Goal: Information Seeking & Learning: Learn about a topic

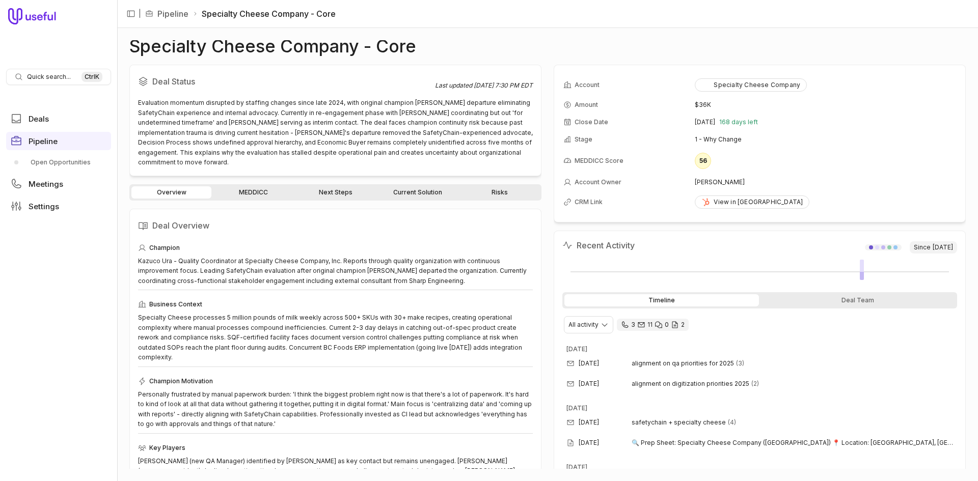
scroll to position [102, 0]
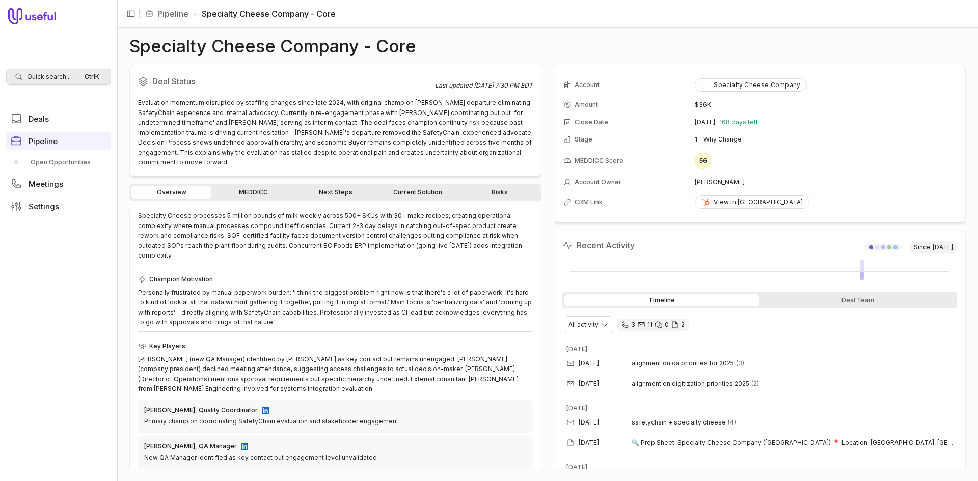
click at [49, 76] on span "Quick search..." at bounding box center [49, 77] width 44 height 8
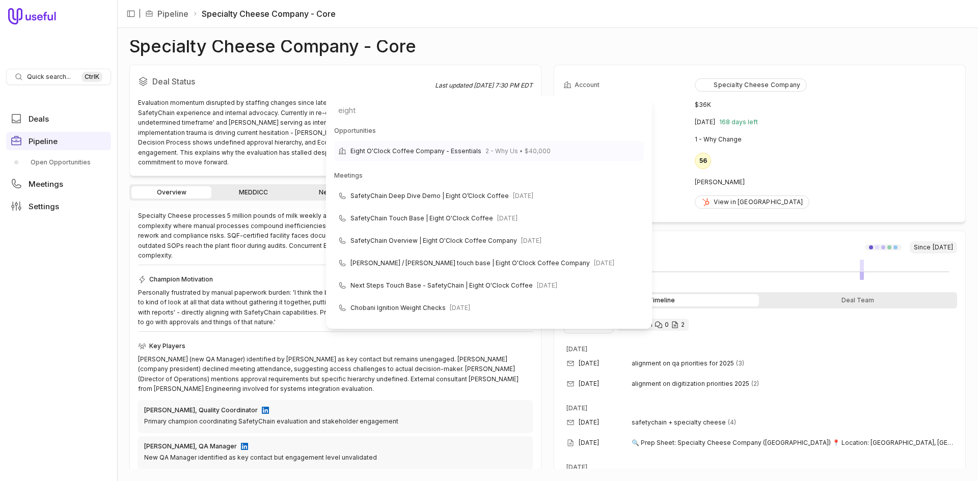
type input "eight"
click at [417, 148] on span "Eight O'Clock Coffee Company - Essentials" at bounding box center [416, 151] width 131 height 12
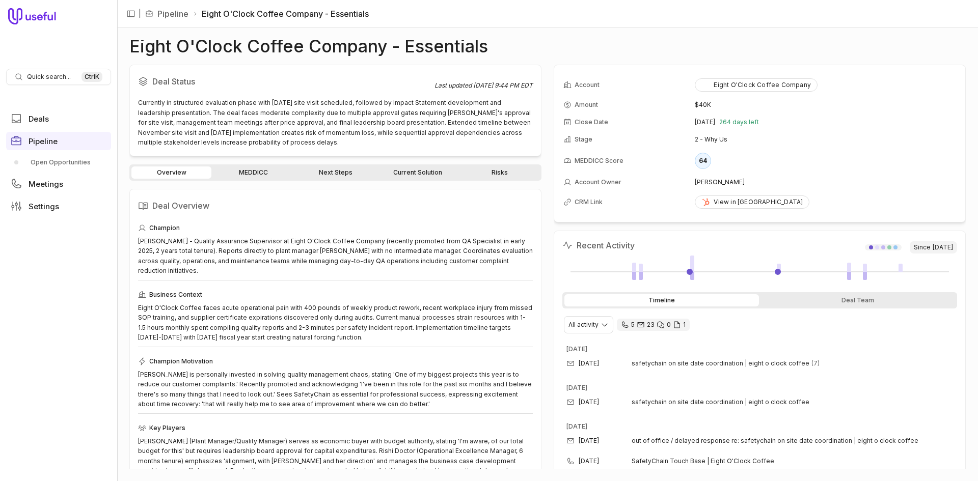
click at [503, 175] on link "Risks" at bounding box center [500, 173] width 80 height 12
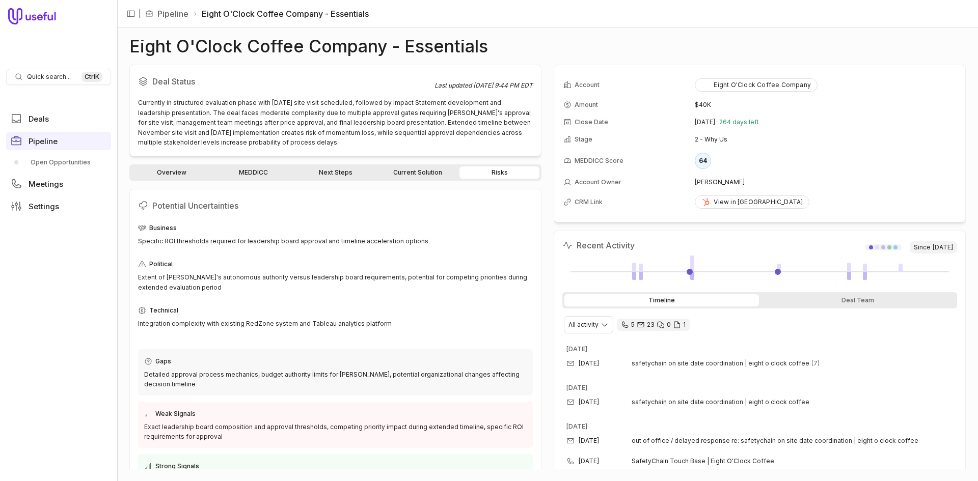
click at [168, 167] on link "Overview" at bounding box center [171, 173] width 80 height 12
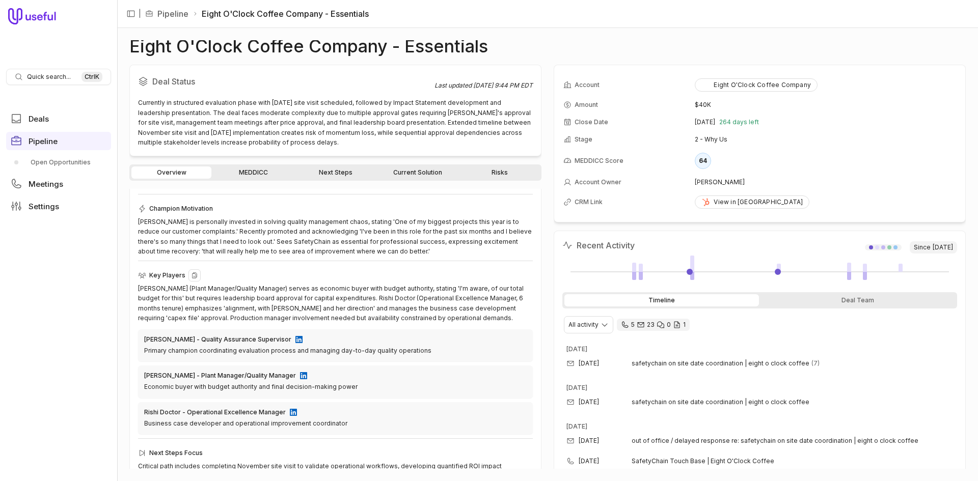
scroll to position [194, 0]
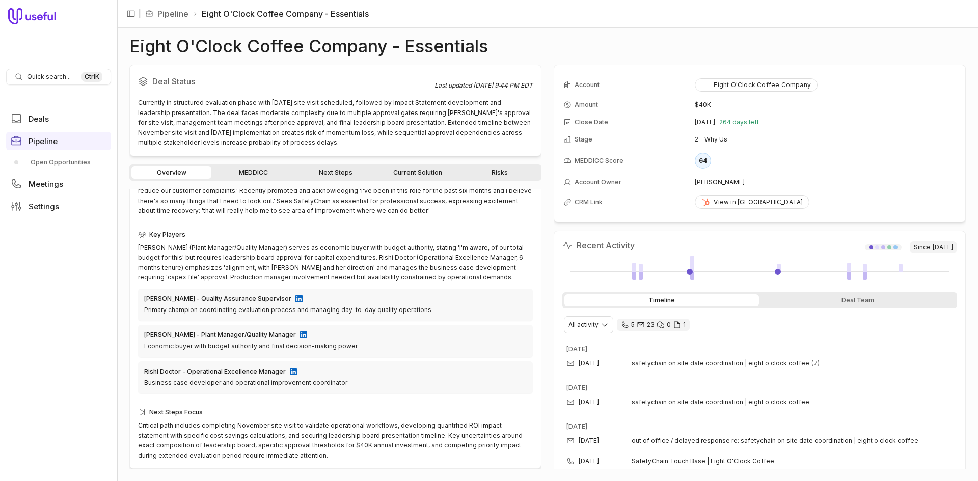
click at [433, 167] on link "Current Solution" at bounding box center [418, 173] width 80 height 12
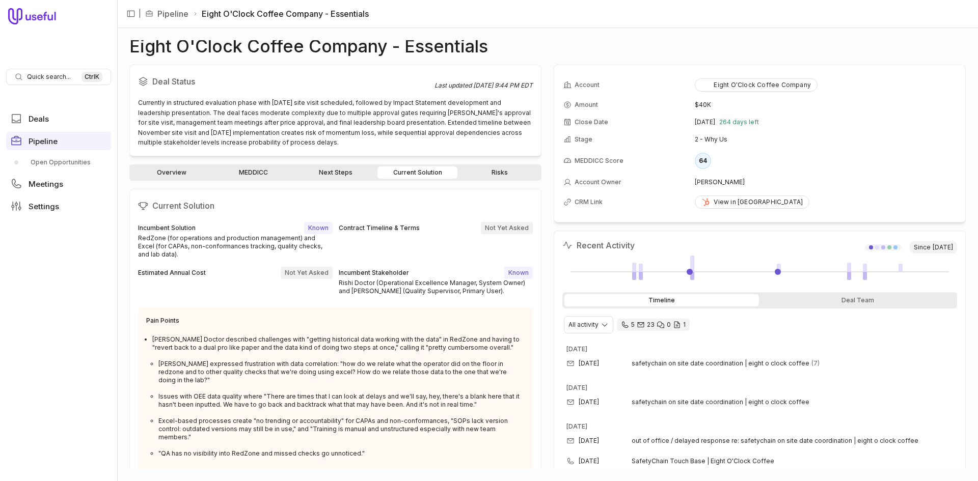
click at [354, 171] on link "Next Steps" at bounding box center [336, 173] width 80 height 12
